Goal: Transaction & Acquisition: Purchase product/service

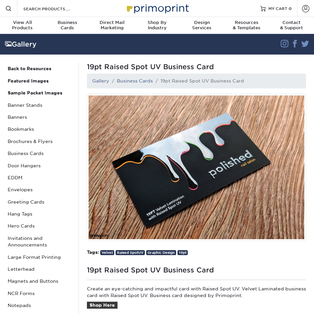
click at [144, 5] on img at bounding box center [157, 8] width 67 height 14
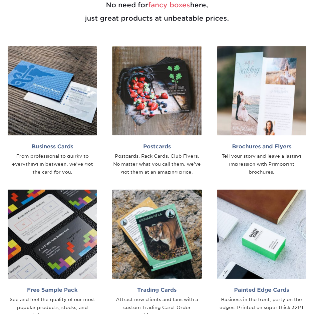
scroll to position [299, 0]
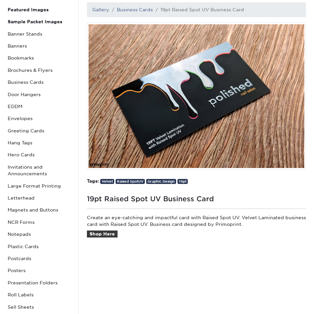
scroll to position [133, 0]
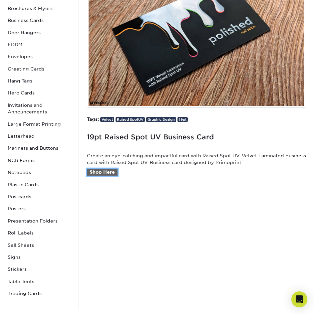
click at [110, 171] on link "Shop Here" at bounding box center [102, 172] width 31 height 7
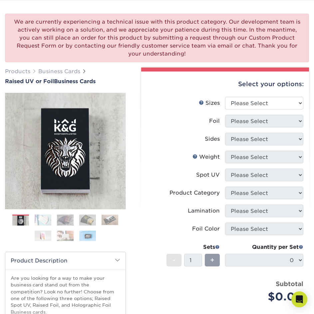
scroll to position [33, 0]
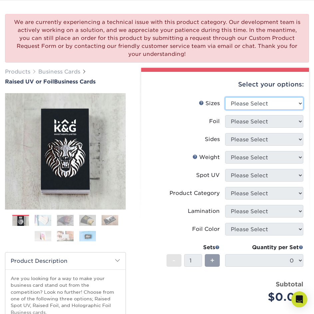
click at [272, 103] on select "Please Select 2" x 3.5" - Standard" at bounding box center [264, 103] width 78 height 13
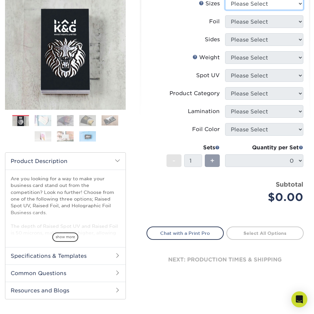
scroll to position [67, 0]
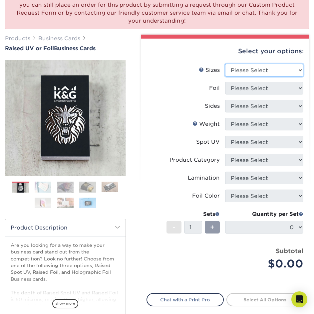
click at [248, 71] on select "Please Select 2" x 3.5" - Standard" at bounding box center [264, 70] width 78 height 13
select select "2.00x3.50"
click at [225, 64] on select "Please Select 2" x 3.5" - Standard" at bounding box center [264, 70] width 78 height 13
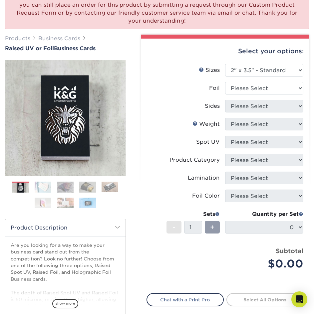
click at [254, 94] on li "Foil Please Select No Yes" at bounding box center [225, 91] width 156 height 18
click at [256, 88] on select "Please Select No Yes" at bounding box center [264, 88] width 78 height 13
click at [202, 102] on label "Sides" at bounding box center [186, 106] width 78 height 13
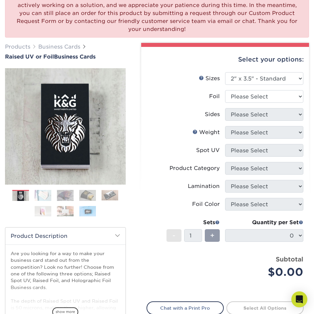
scroll to position [133, 0]
